Goal: Connect with others: Connect with others

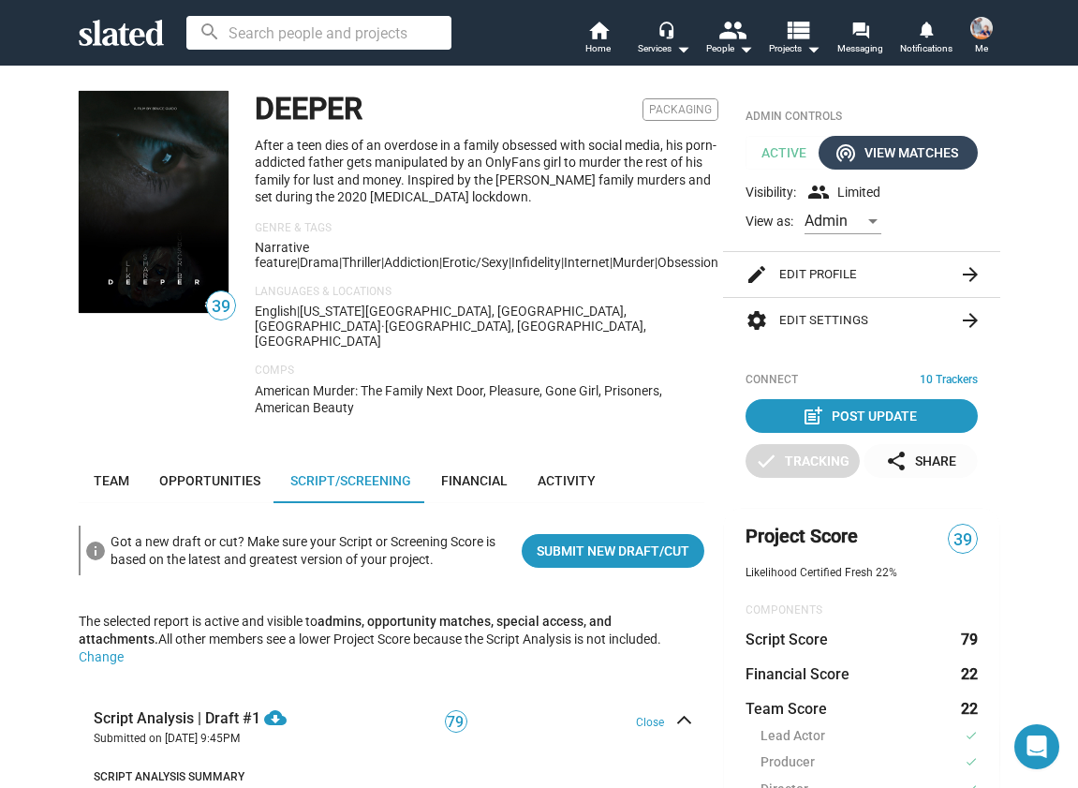
click at [908, 144] on div "wifi_tethering View Matches" at bounding box center [899, 153] width 120 height 34
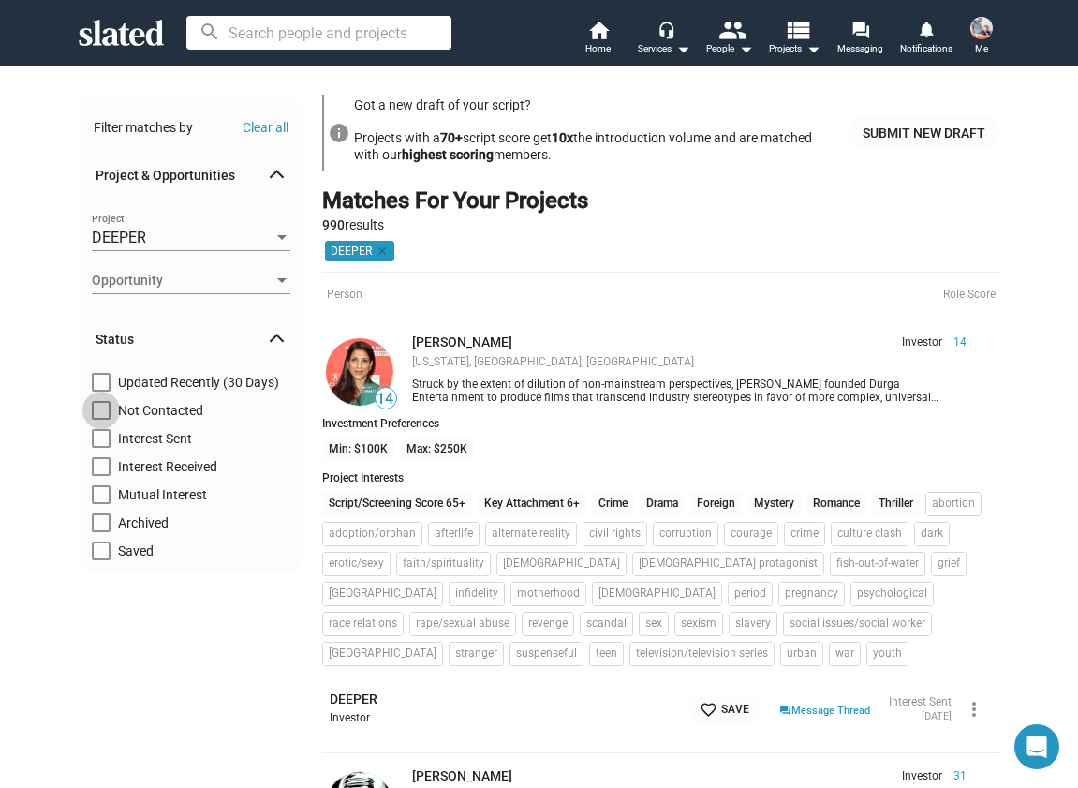
click at [112, 408] on label "Not Contacted" at bounding box center [147, 415] width 111 height 28
click at [101, 420] on input "Not Contacted" at bounding box center [100, 420] width 1 height 1
checkbox input "true"
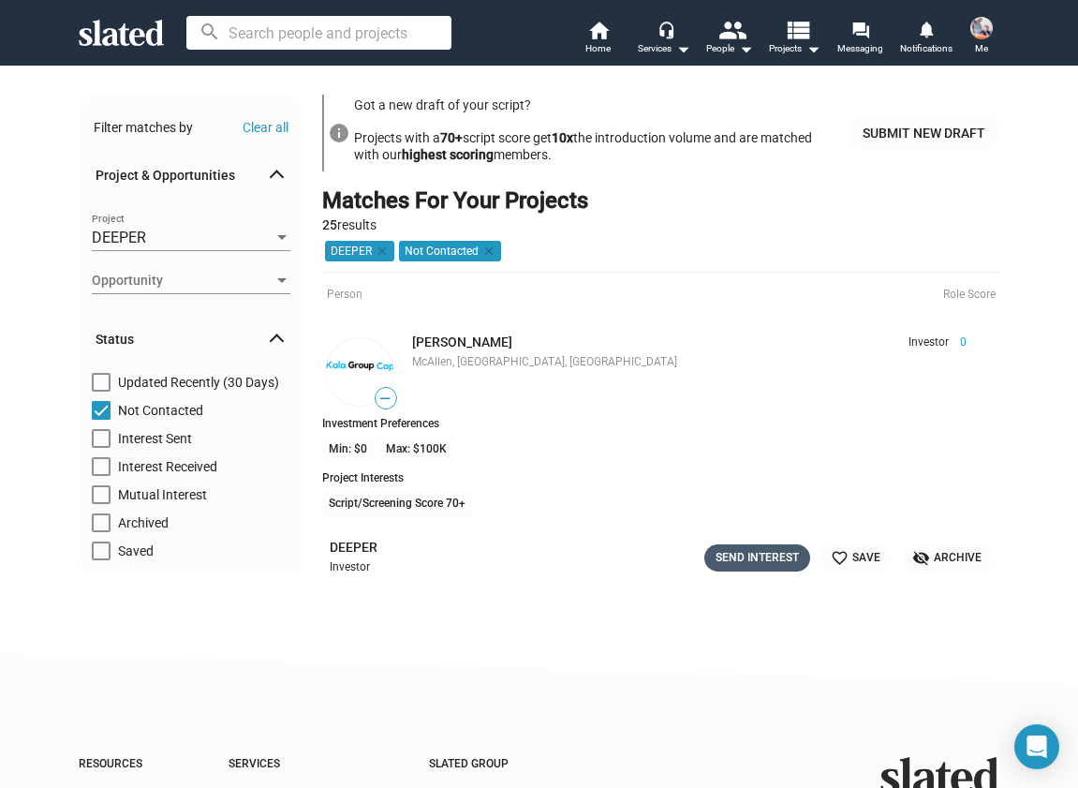
click at [765, 563] on div "Send Interest" at bounding box center [757, 558] width 83 height 20
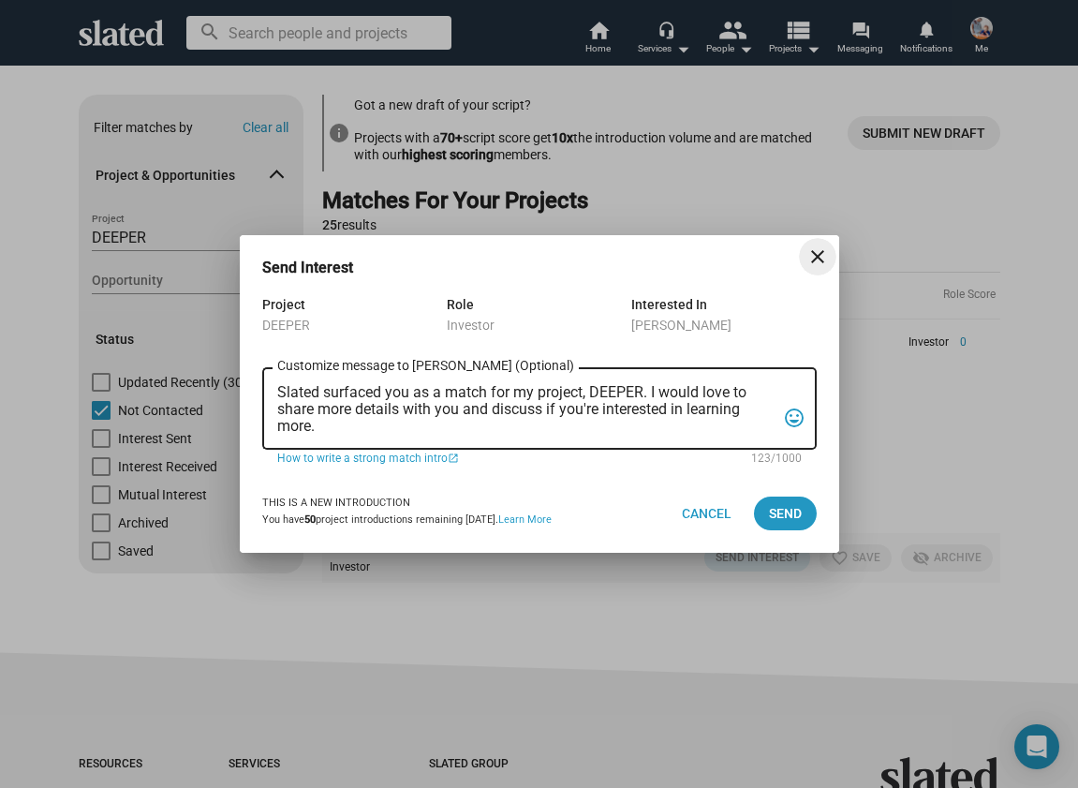
click at [442, 431] on textarea "Slated surfaced you as a match for my project, DEEPER. I would love to share mo…" at bounding box center [526, 409] width 498 height 51
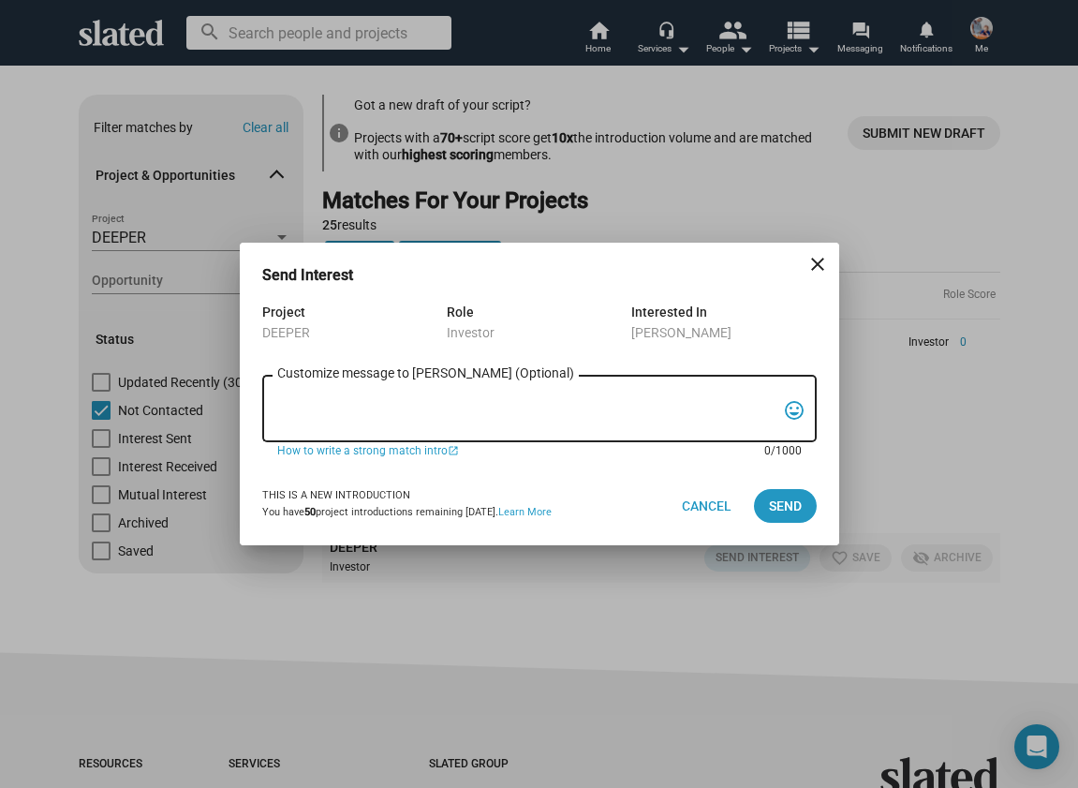
paste textarea "Hi, My name is Nathan Thomas, and I’m assistant producer of DEEPER, a psycholog…"
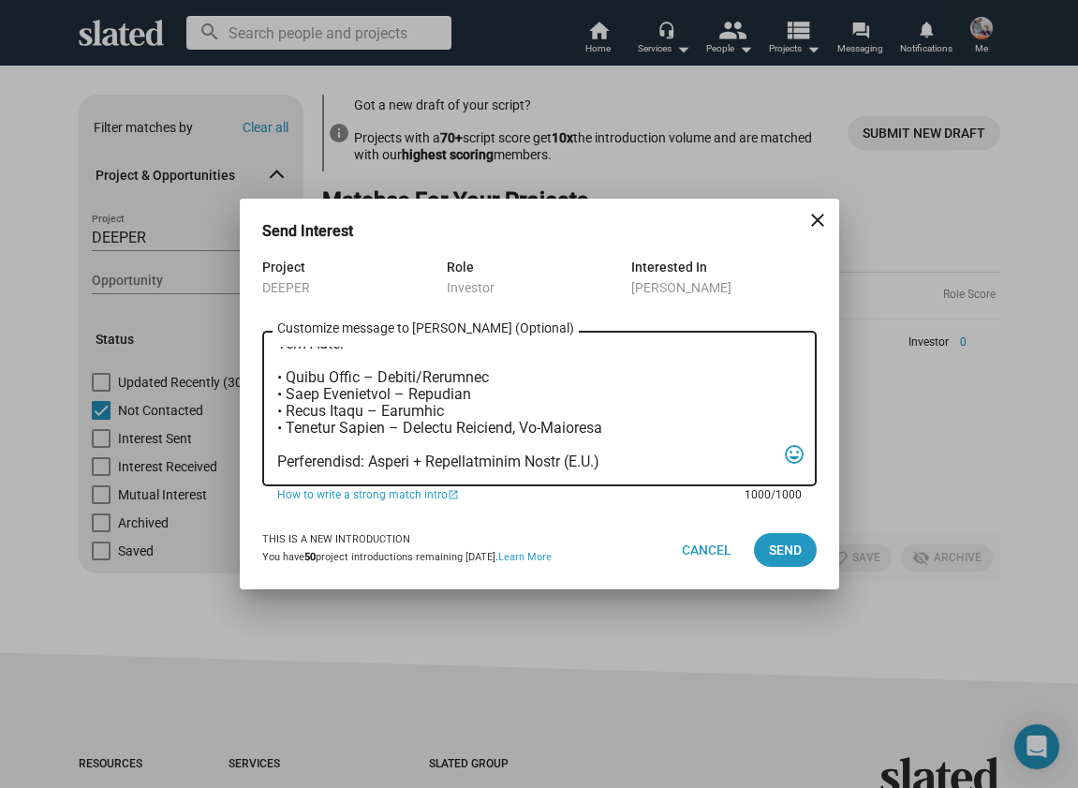
scroll to position [499, 0]
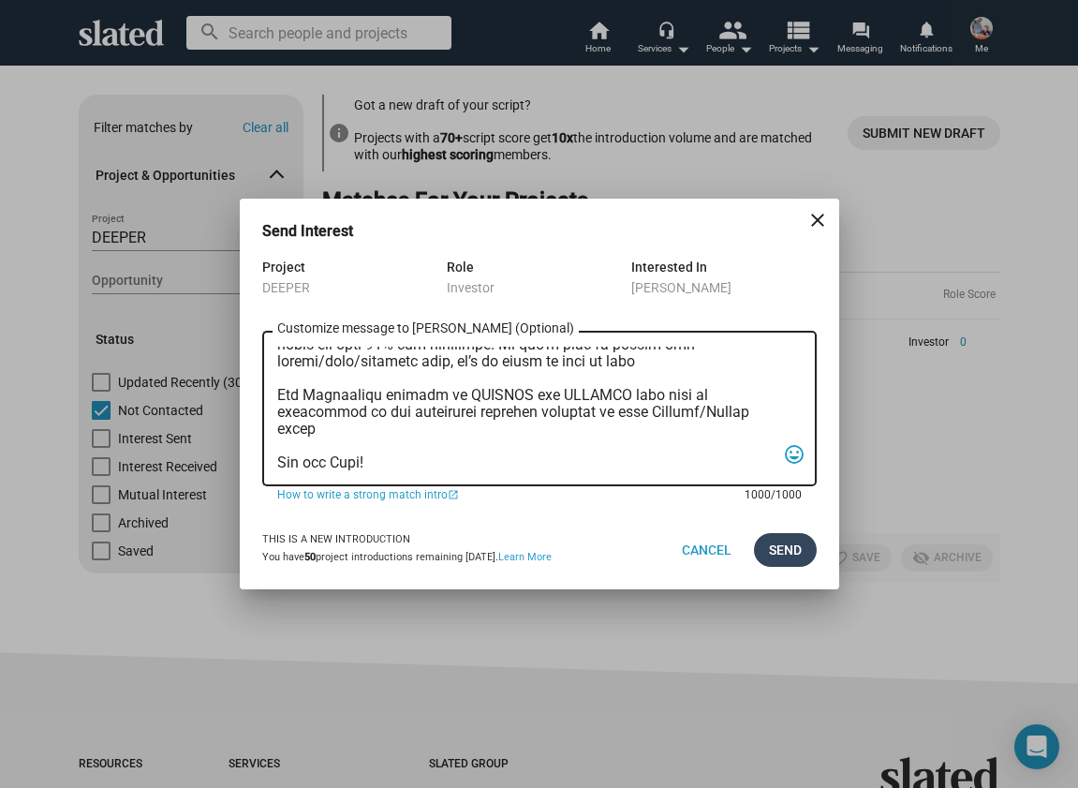
type textarea "Hi, My name is Nathan Thomas, and I’m assistant producer of DEEPER, a psycholog…"
click at [802, 539] on button "Send" at bounding box center [785, 550] width 63 height 34
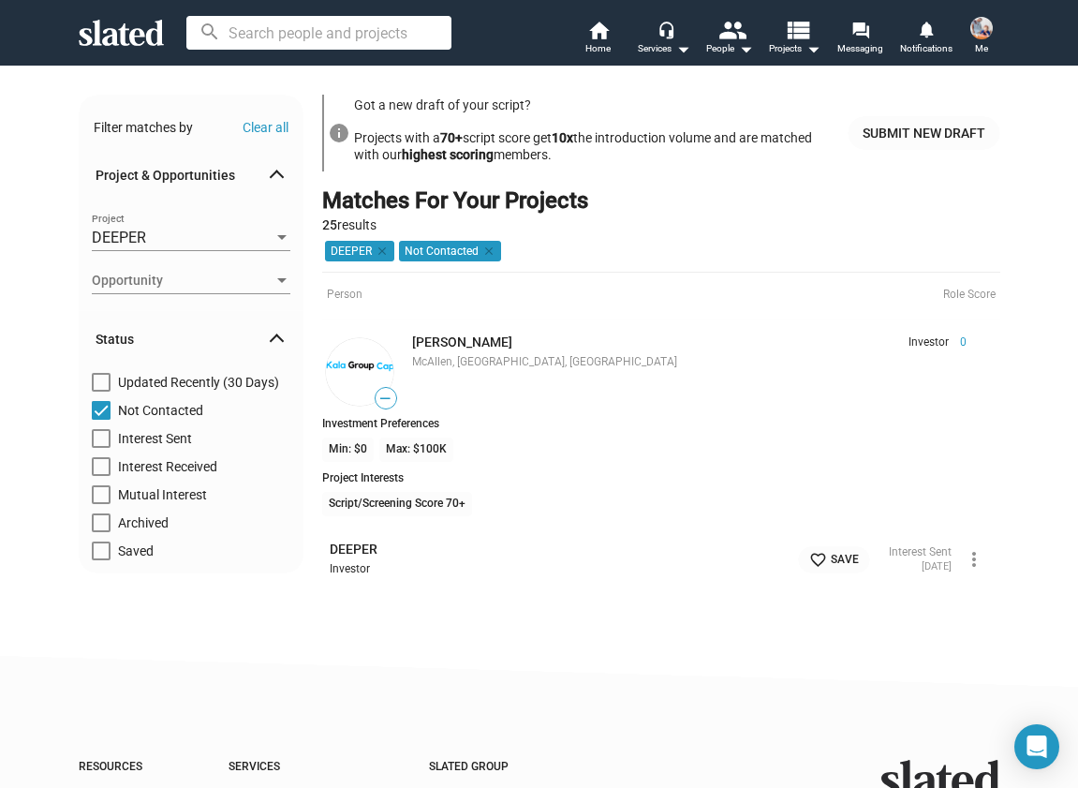
click at [373, 376] on img at bounding box center [359, 371] width 67 height 67
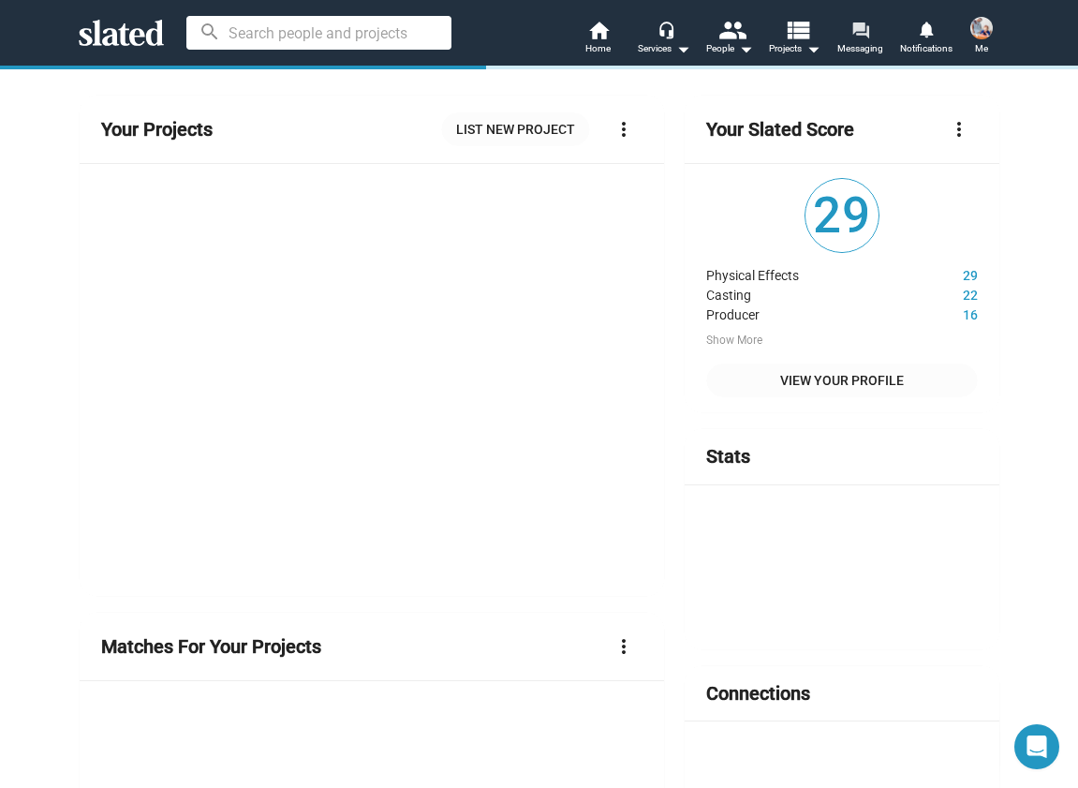
click at [853, 37] on mat-icon "forum" at bounding box center [861, 30] width 18 height 18
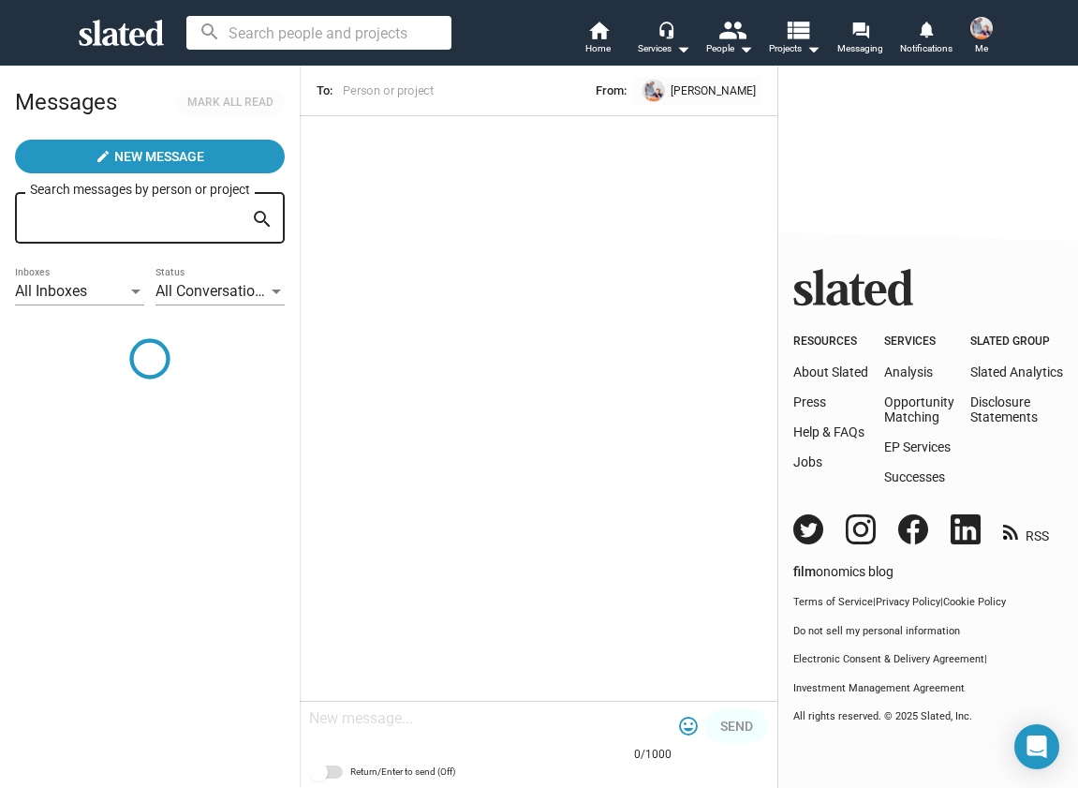
click at [253, 283] on span "All Conversations" at bounding box center [213, 291] width 115 height 18
click at [253, 283] on span "All Conversations" at bounding box center [221, 292] width 131 height 39
click at [95, 285] on div "All Inboxes" at bounding box center [71, 292] width 112 height 20
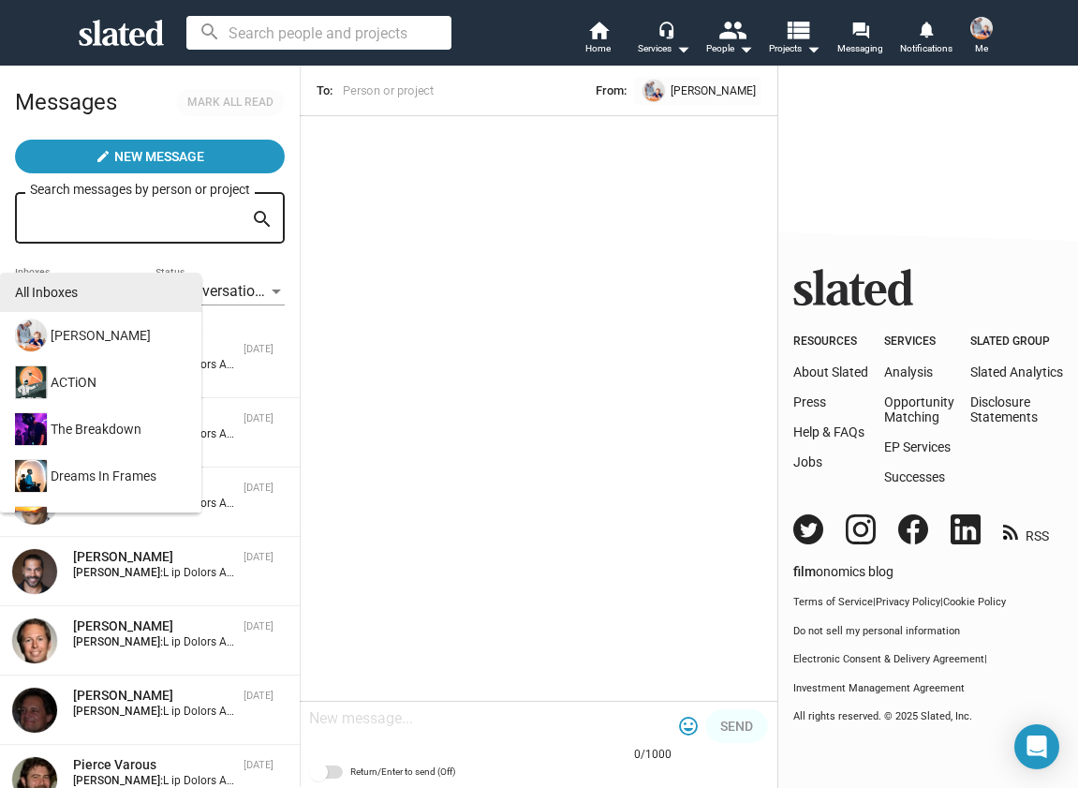
scroll to position [81, 0]
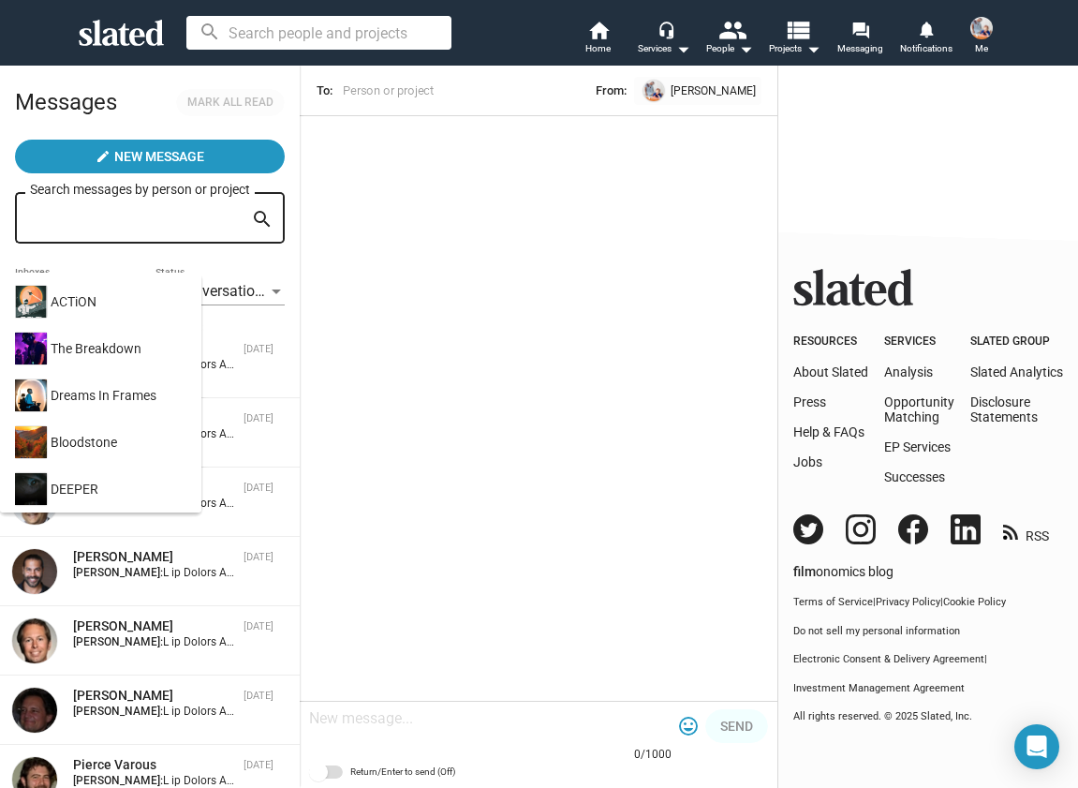
click at [91, 469] on div "DEEPER" at bounding box center [98, 489] width 175 height 47
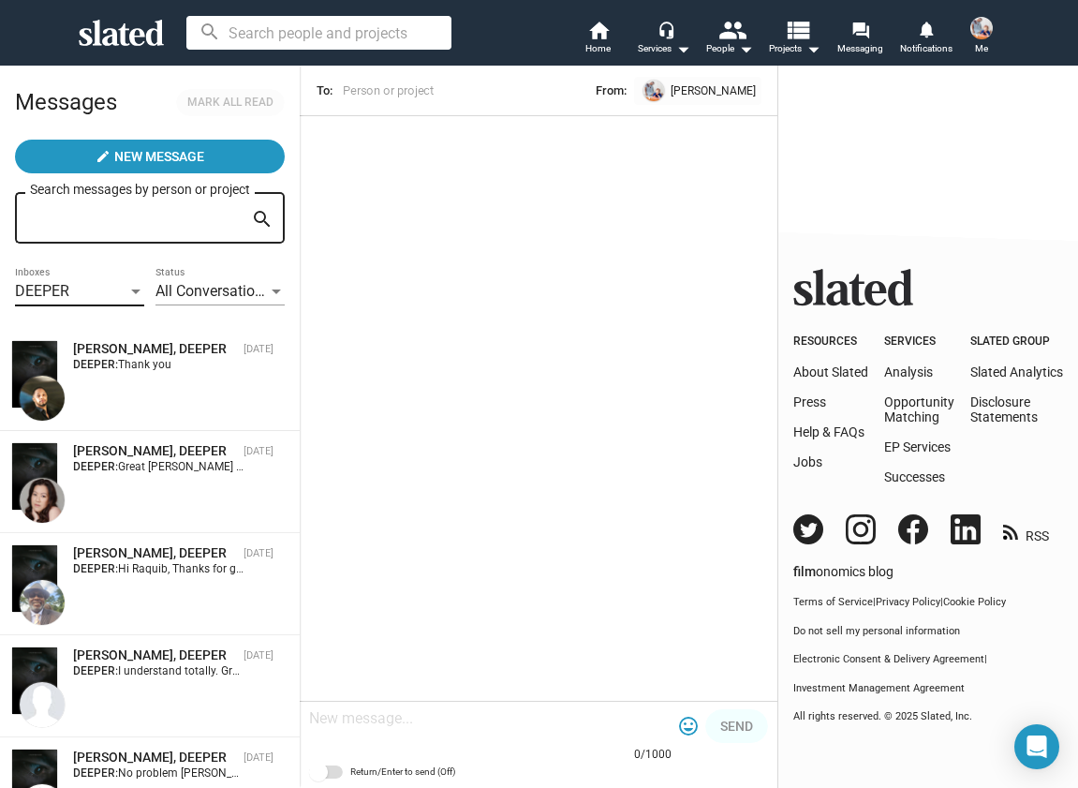
click at [166, 383] on div "[PERSON_NAME], DEEPER [DATE] DEEPER: Thank you" at bounding box center [149, 380] width 277 height 80
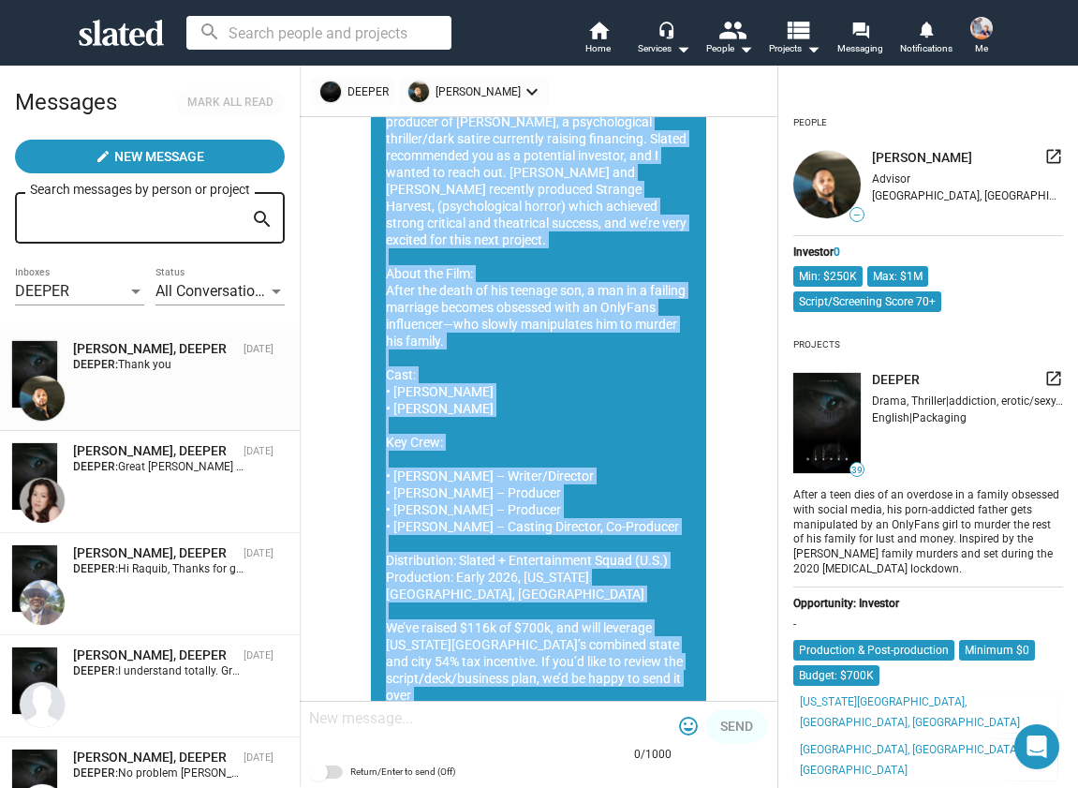
scroll to position [106, 0]
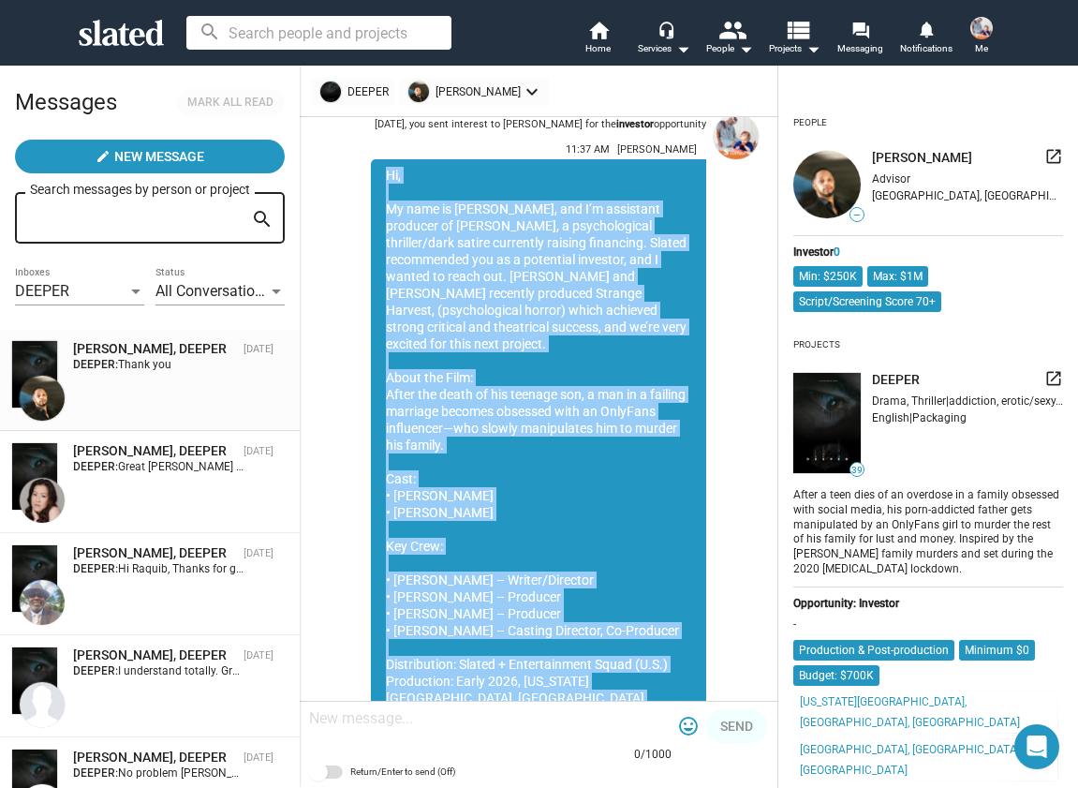
drag, startPoint x: 445, startPoint y: 548, endPoint x: 390, endPoint y: 178, distance: 374.2
click at [388, 175] on div "Hi, My name is [PERSON_NAME], and I’m assistant producer of [PERSON_NAME], a ps…" at bounding box center [538, 546] width 335 height 774
copy div "Lo, Ip dolo si Ametco Adipis, eli S’d eiusmodte incididu ut LABORE, e doloremag…"
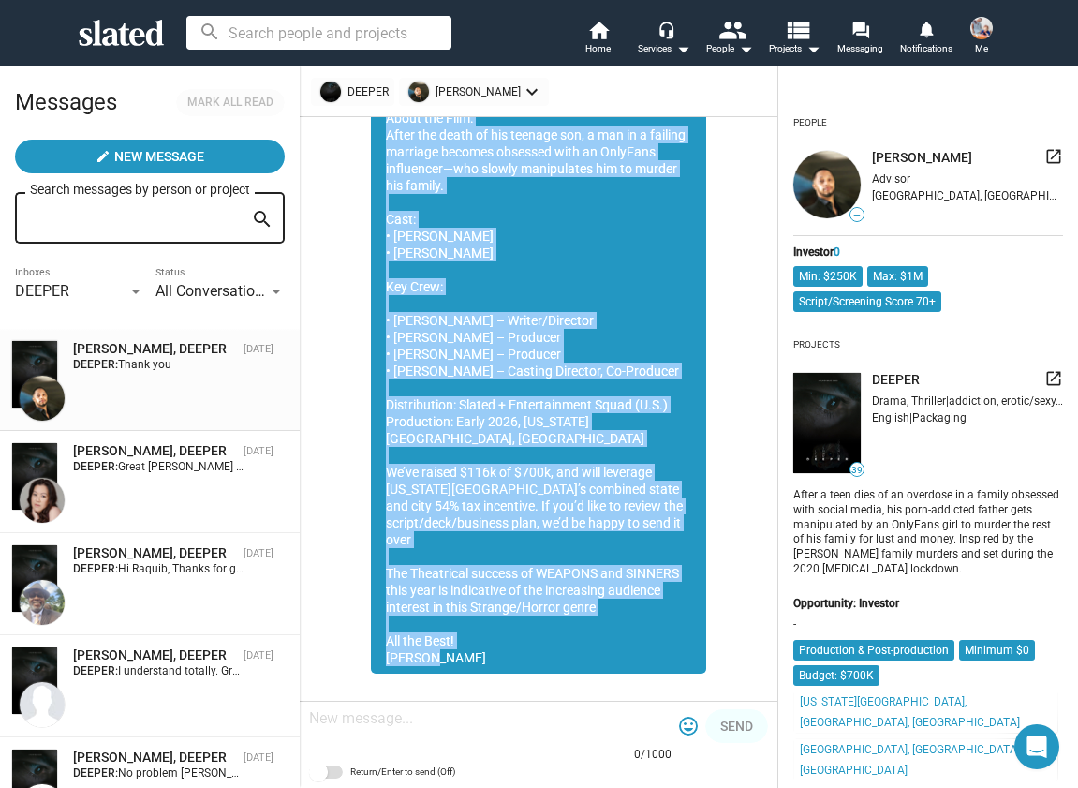
scroll to position [0, 0]
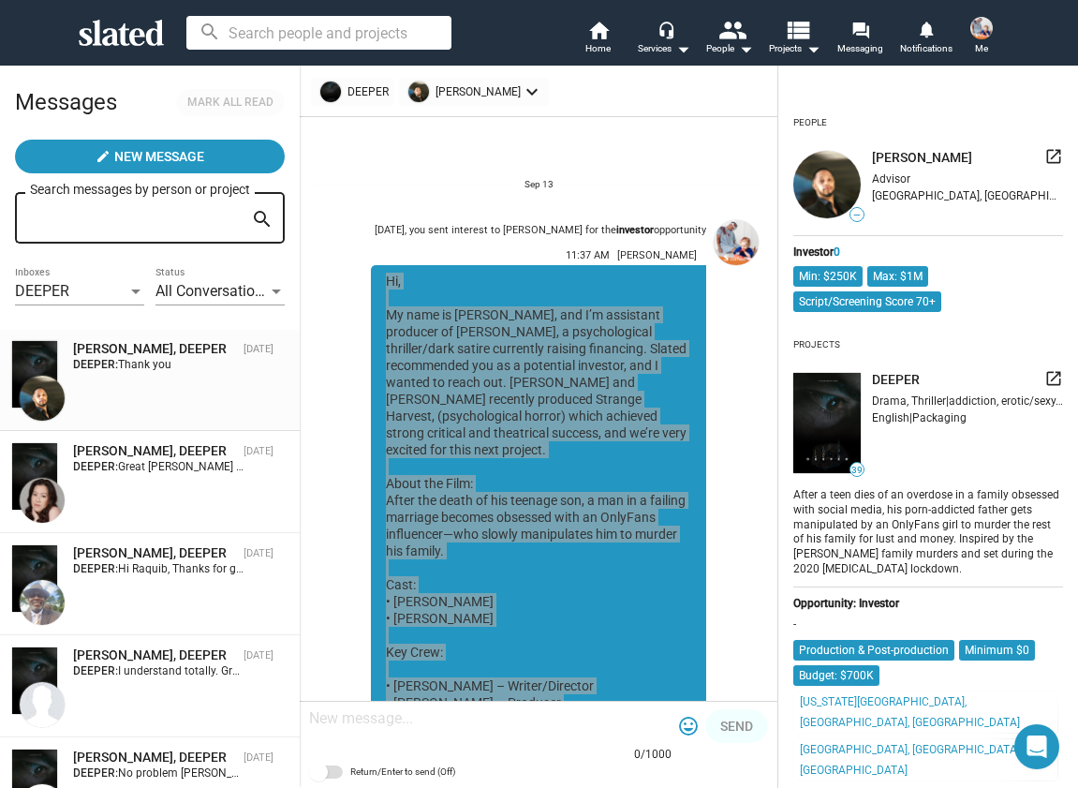
drag, startPoint x: 432, startPoint y: 253, endPoint x: 823, endPoint y: 10, distance: 459.9
click at [0, 0] on app-root "search home Home headset_mic Services arrow_drop_down people People arrow_drop_…" at bounding box center [539, 394] width 1078 height 788
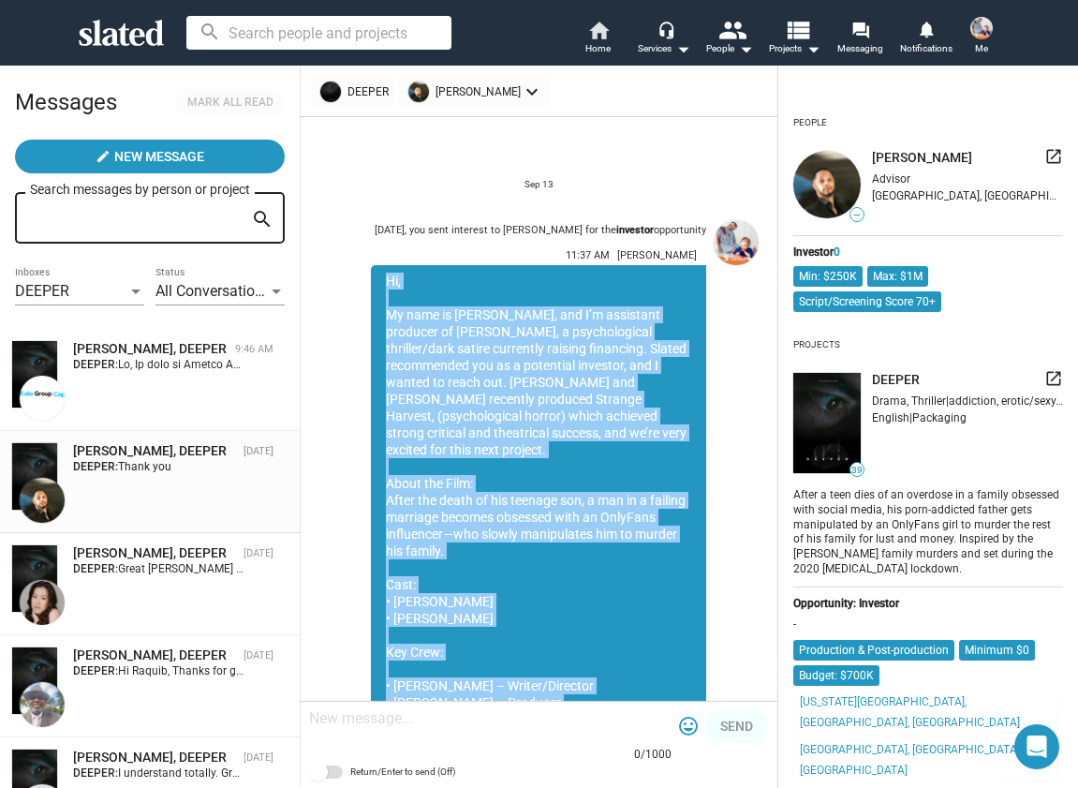
click at [593, 37] on span "Home" at bounding box center [598, 48] width 25 height 22
